Goal: Information Seeking & Learning: Find specific fact

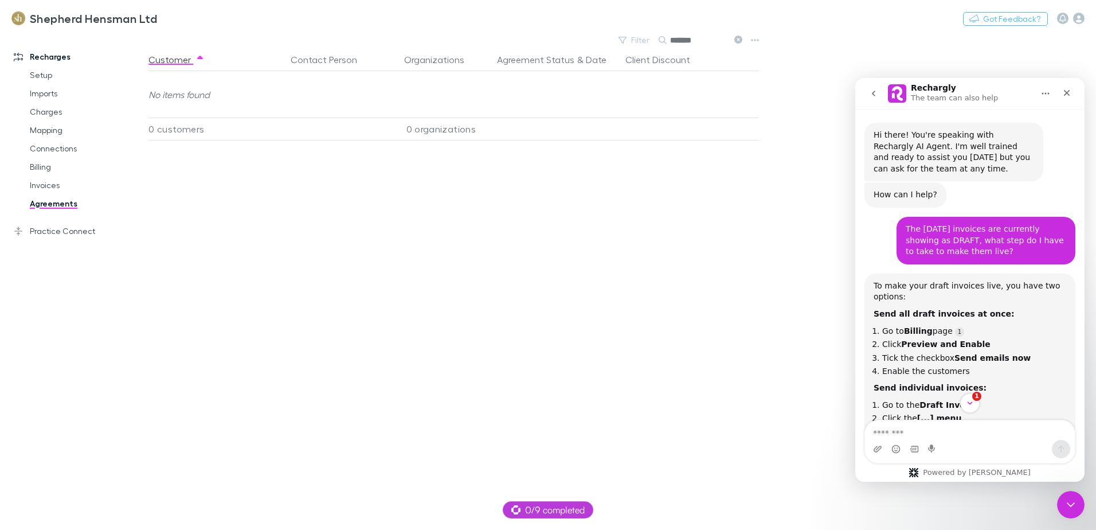
scroll to position [2, 0]
click at [37, 185] on link "Invoices" at bounding box center [86, 185] width 136 height 18
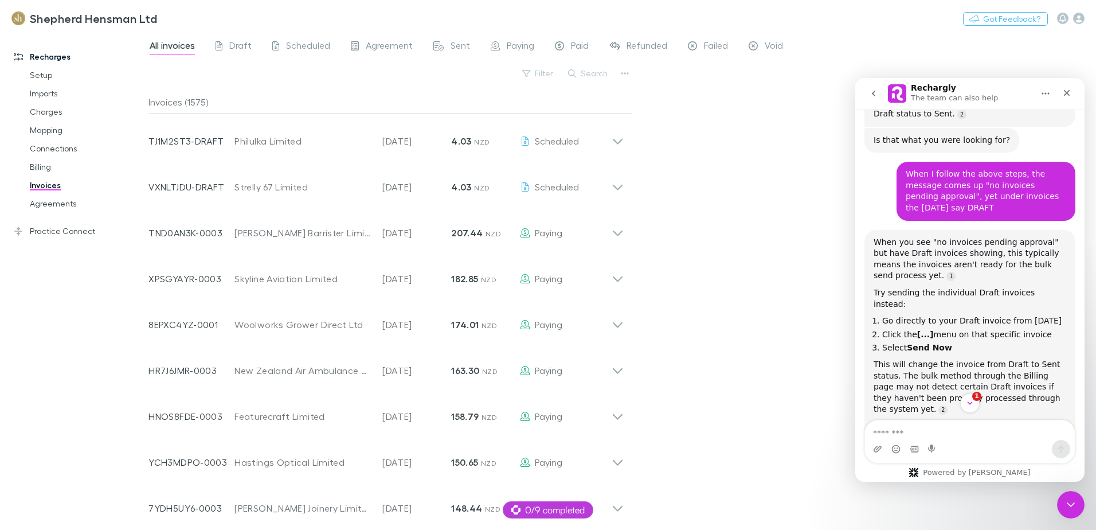
scroll to position [512, 0]
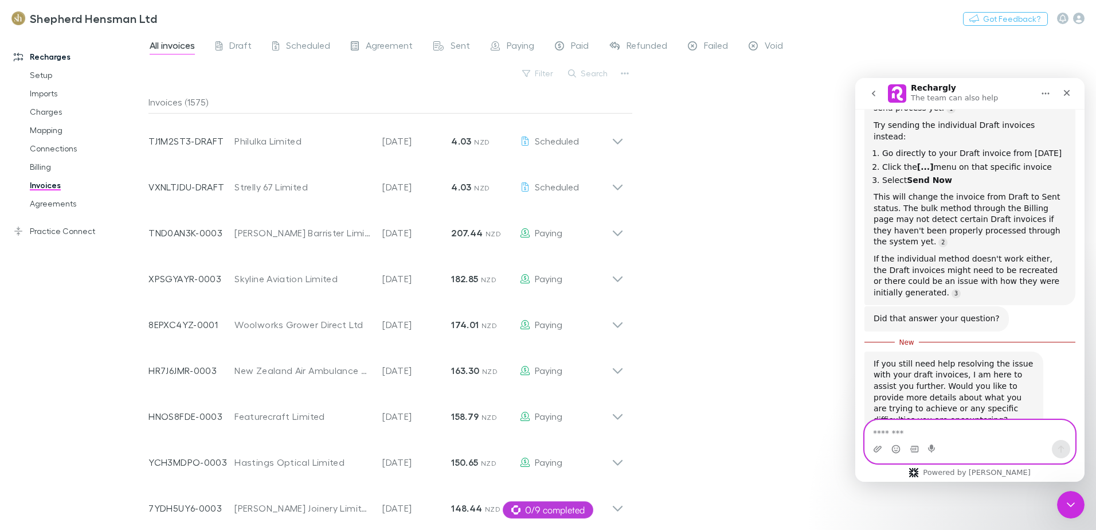
click at [891, 434] on textarea "Message…" at bounding box center [970, 429] width 210 height 19
type textarea "**********"
click at [1059, 446] on icon "Send a message…" at bounding box center [1061, 448] width 9 height 9
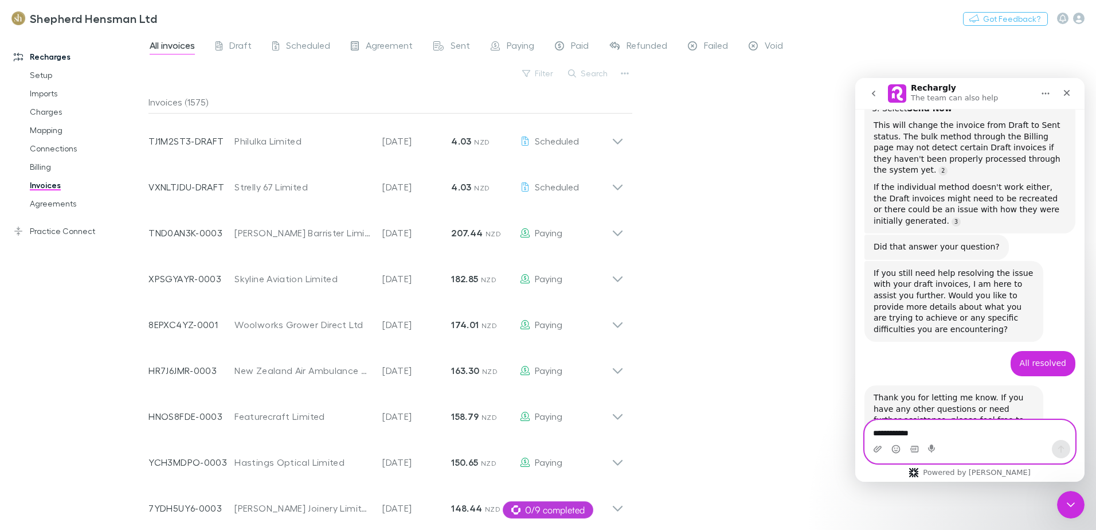
scroll to position [678, 0]
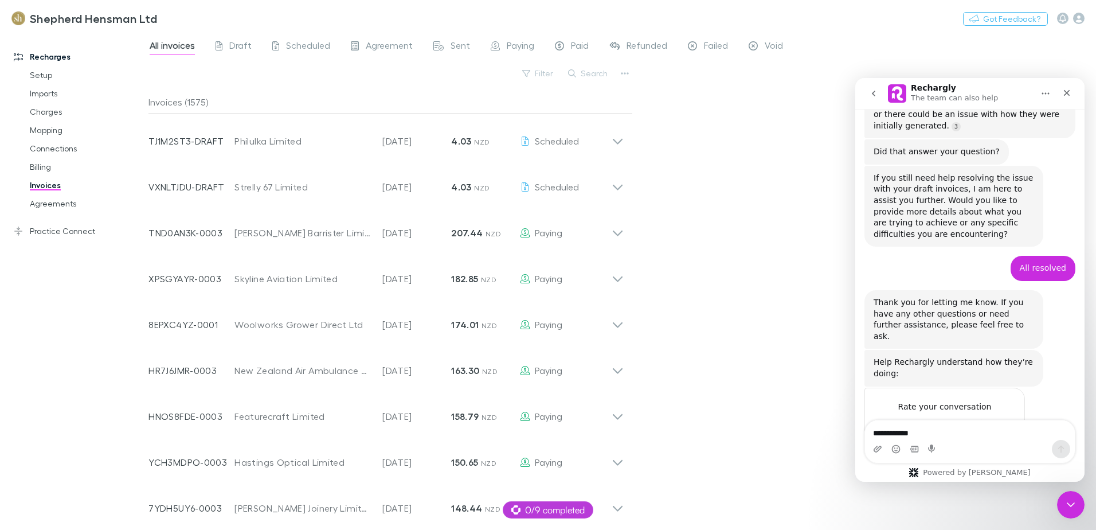
click at [975, 419] on span "Great" at bounding box center [972, 429] width 21 height 21
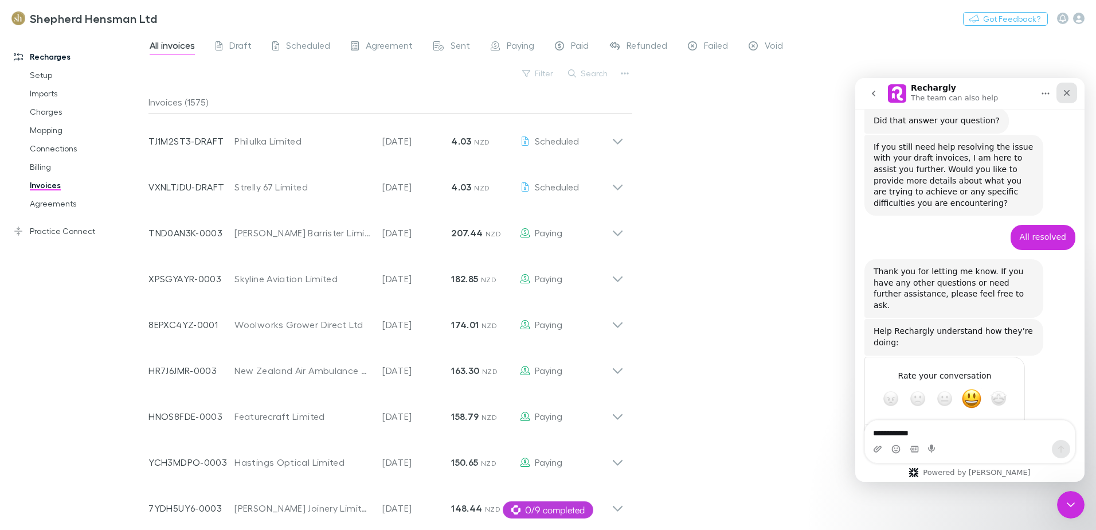
click at [1064, 95] on icon "Close" at bounding box center [1067, 93] width 6 height 6
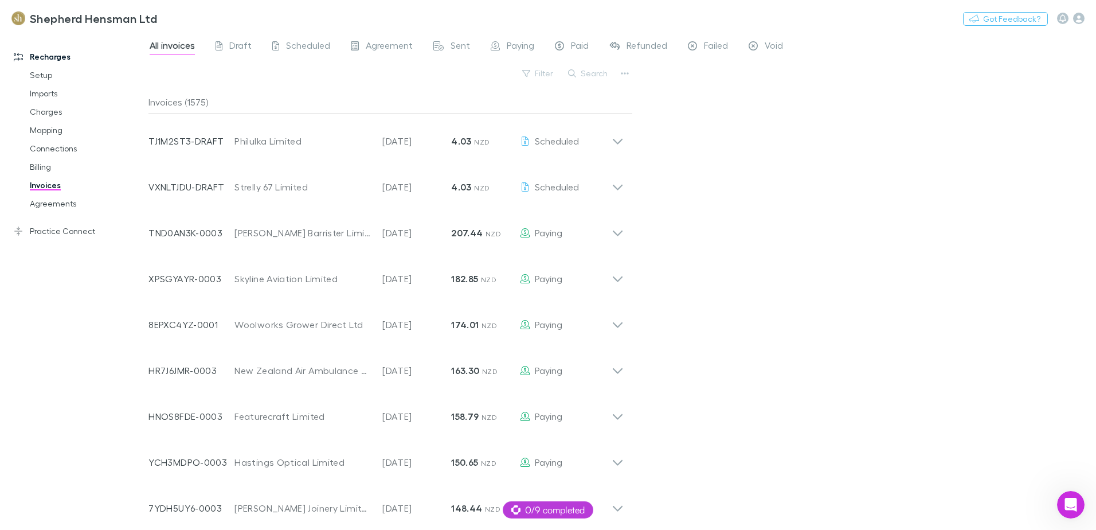
scroll to position [2, 0]
click at [599, 73] on button "Search" at bounding box center [589, 74] width 52 height 14
type input "*"
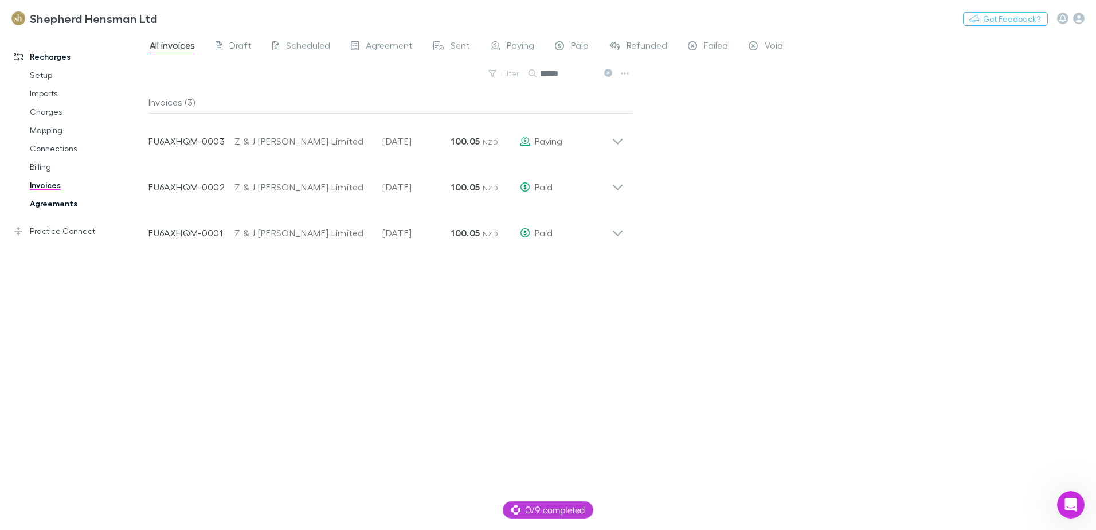
type input "******"
click at [59, 205] on link "Agreements" at bounding box center [86, 203] width 136 height 18
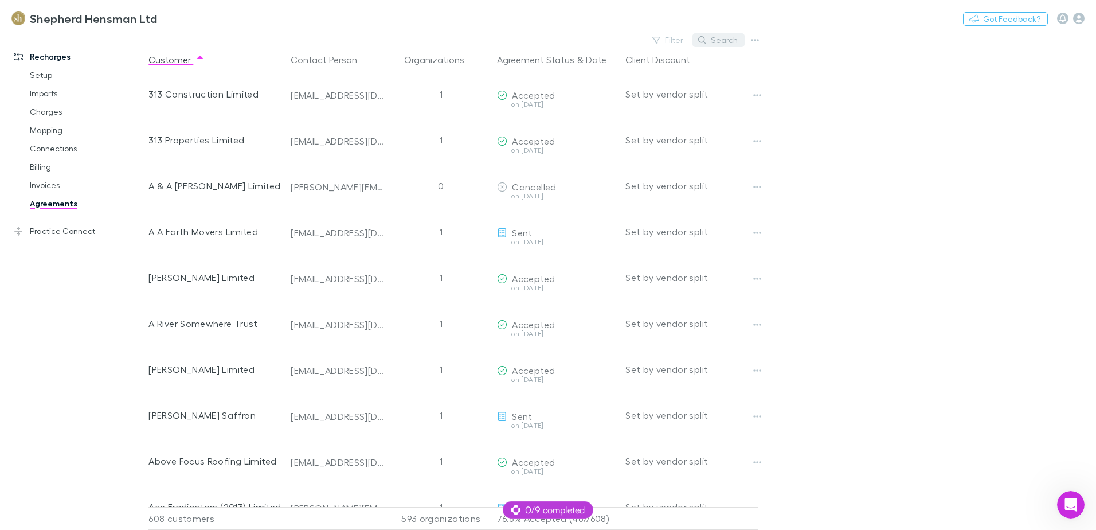
click at [719, 40] on button "Search" at bounding box center [719, 40] width 52 height 14
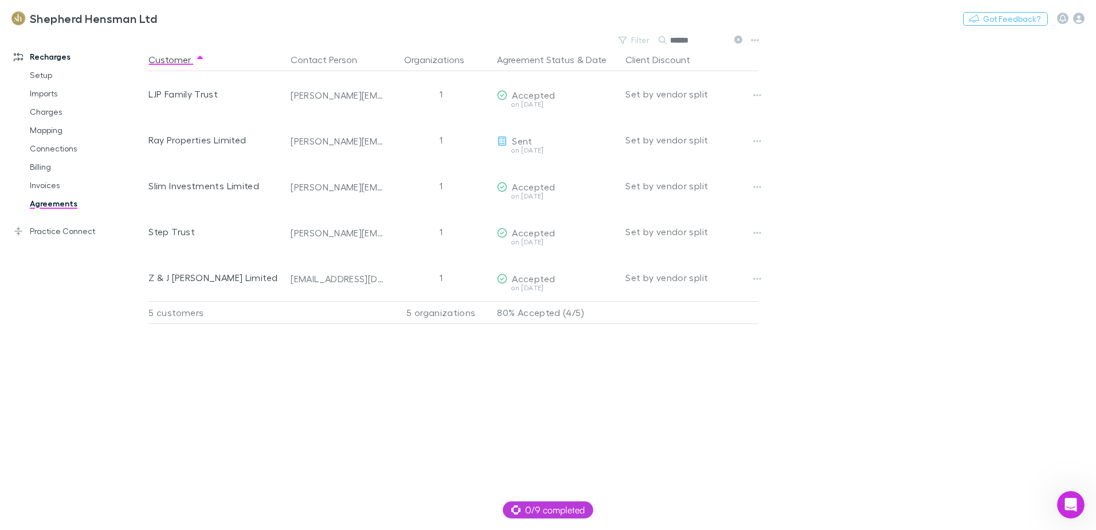
type input "******"
